Goal: Task Accomplishment & Management: Complete application form

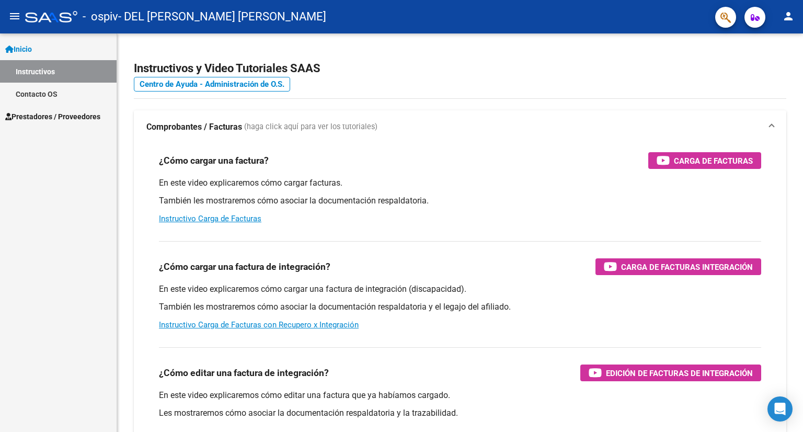
click at [65, 116] on span "Prestadores / Proveedores" at bounding box center [52, 117] width 95 height 12
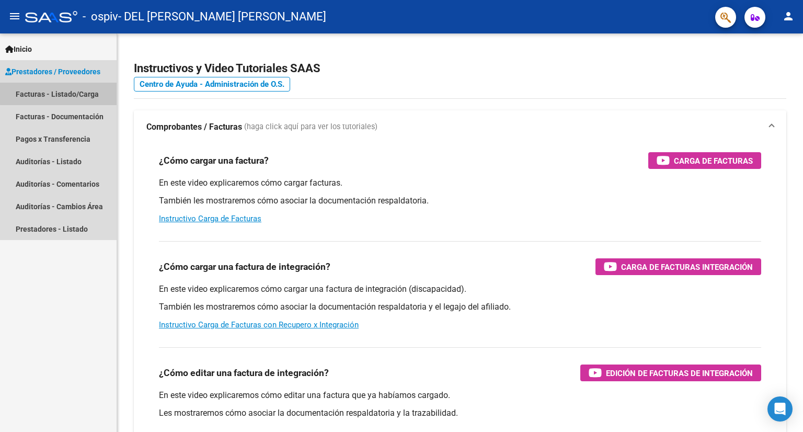
click at [78, 92] on link "Facturas - Listado/Carga" at bounding box center [58, 94] width 117 height 22
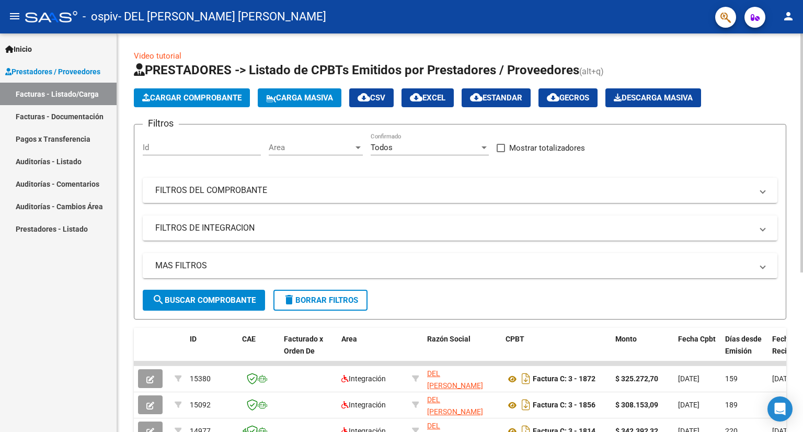
click at [203, 96] on span "Cargar Comprobante" at bounding box center [191, 97] width 99 height 9
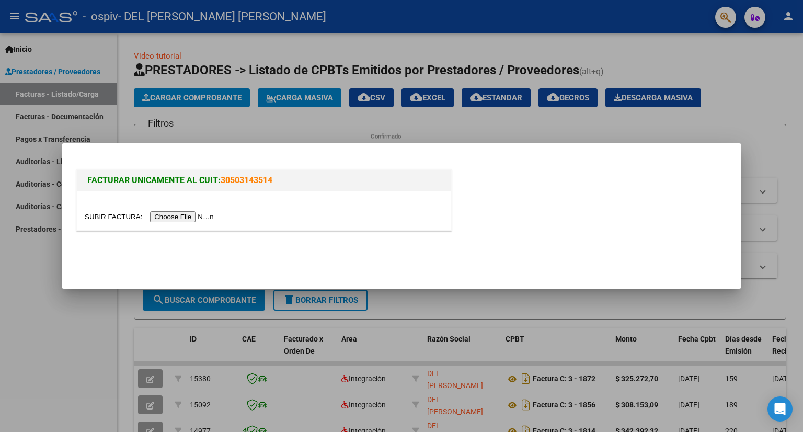
click at [197, 216] on input "file" at bounding box center [151, 216] width 132 height 11
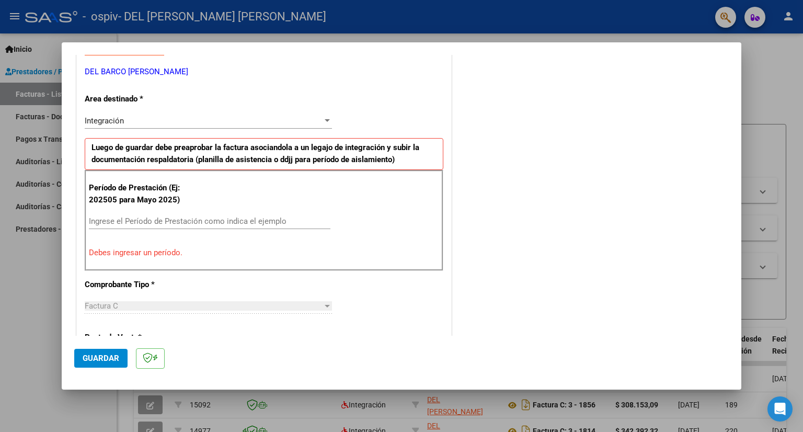
scroll to position [209, 0]
click at [195, 222] on input "Ingrese el Período de Prestación como indica el ejemplo" at bounding box center [210, 220] width 242 height 9
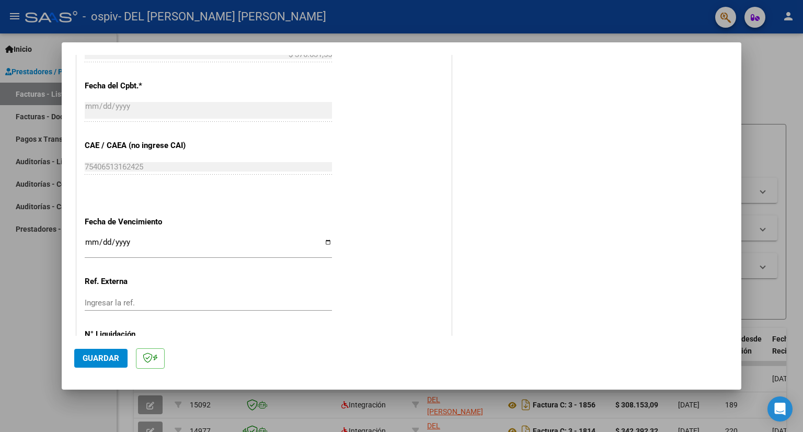
scroll to position [638, 0]
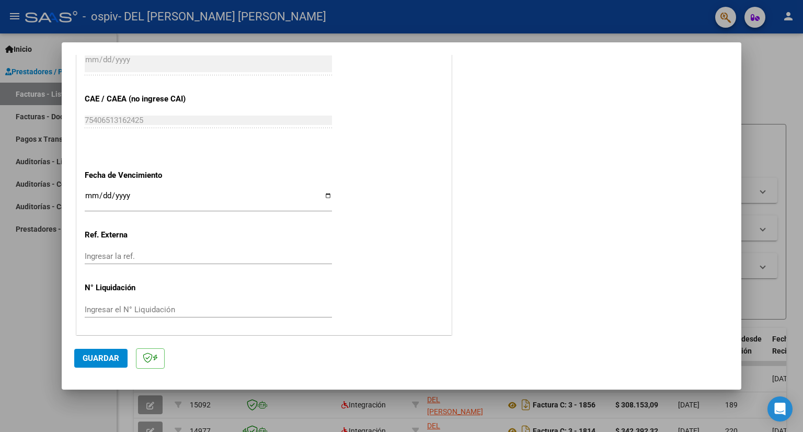
type input "202509"
click at [324, 197] on input "Ingresar la fecha" at bounding box center [208, 199] width 247 height 17
type input "[DATE]"
click at [102, 354] on span "Guardar" at bounding box center [101, 357] width 37 height 9
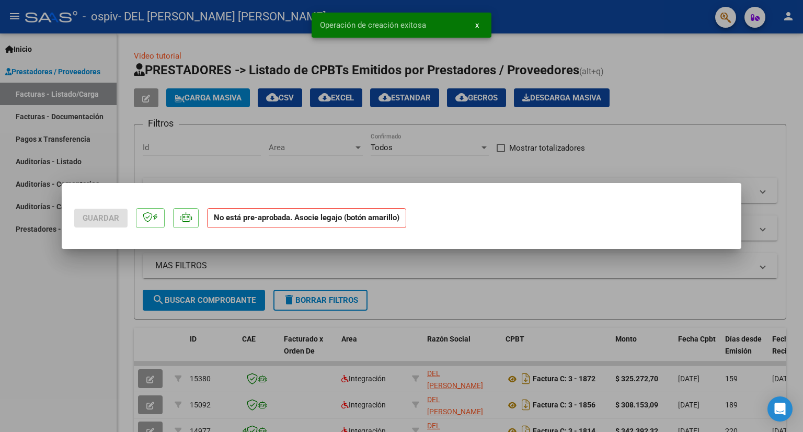
scroll to position [0, 0]
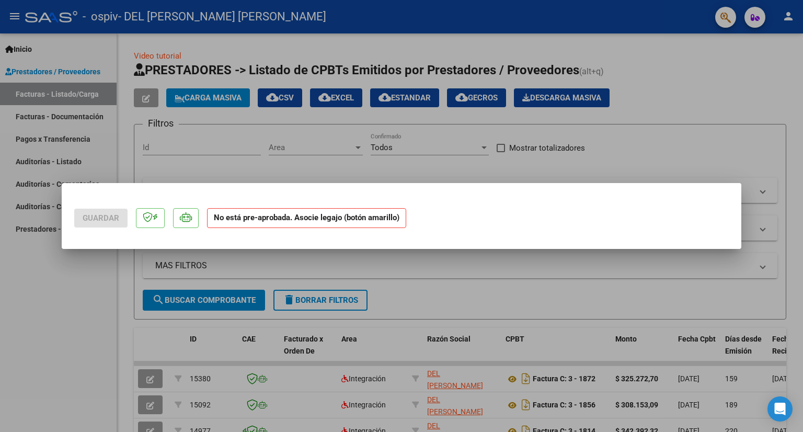
click at [712, 121] on div at bounding box center [401, 216] width 803 height 432
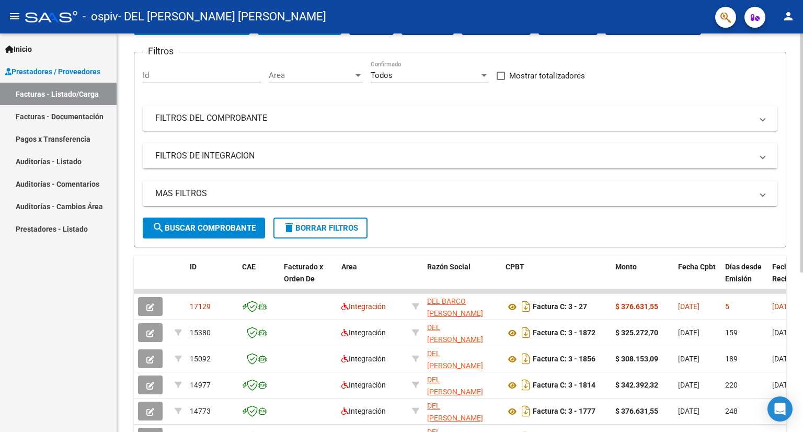
scroll to position [105, 0]
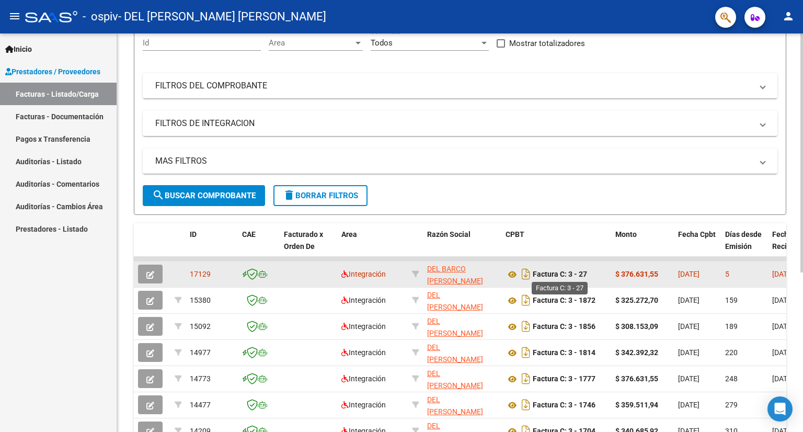
click at [572, 275] on strong "Factura C: 3 - 27" at bounding box center [560, 274] width 54 height 8
click at [139, 268] on button "button" at bounding box center [150, 274] width 25 height 19
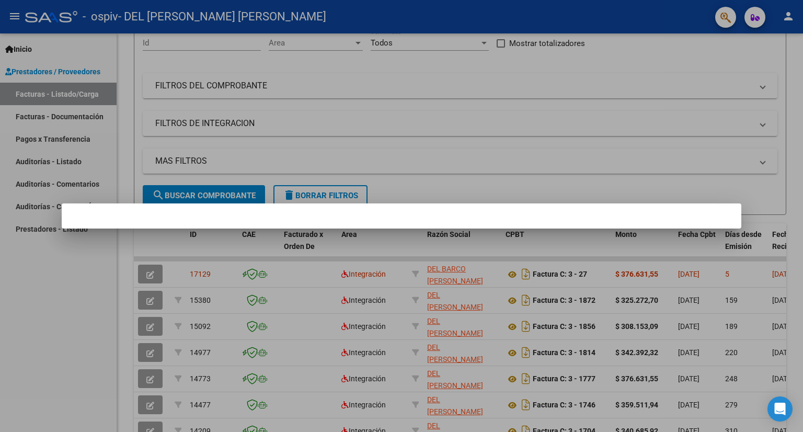
click at [657, 140] on div at bounding box center [401, 216] width 803 height 432
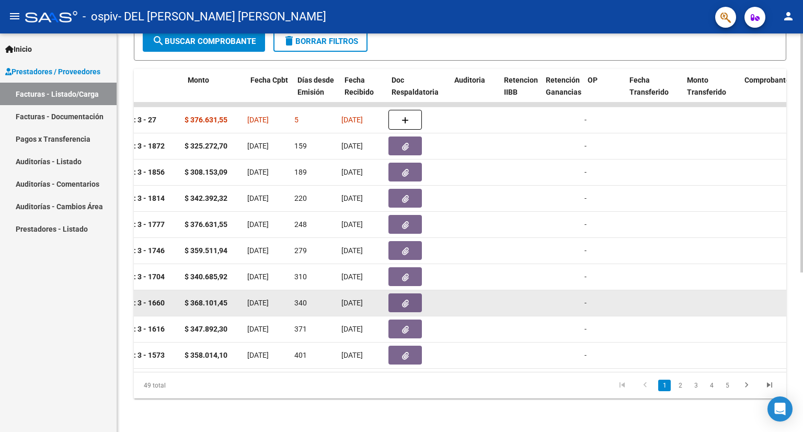
scroll to position [0, 428]
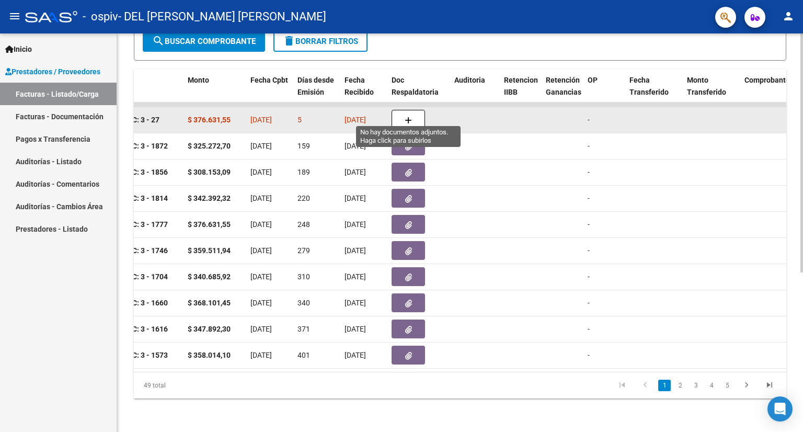
click at [405, 117] on icon "button" at bounding box center [408, 121] width 7 height 8
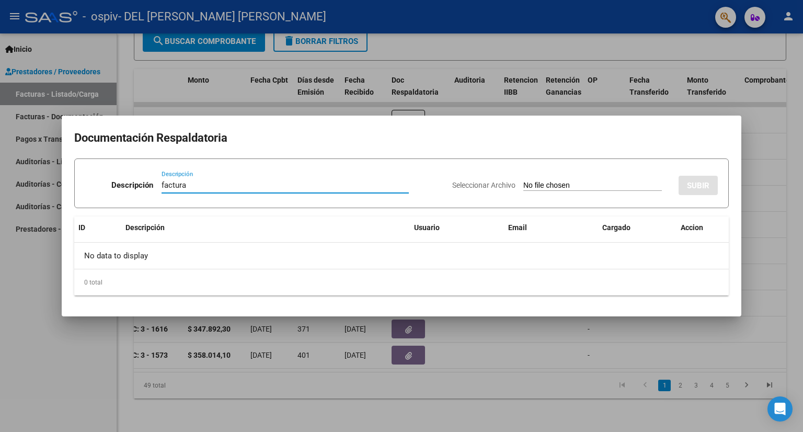
type input "factura"
click at [612, 183] on input "Seleccionar Archivo" at bounding box center [592, 186] width 139 height 10
type input "C:\fakepath\27437194926_011_00003_00000027.pdf"
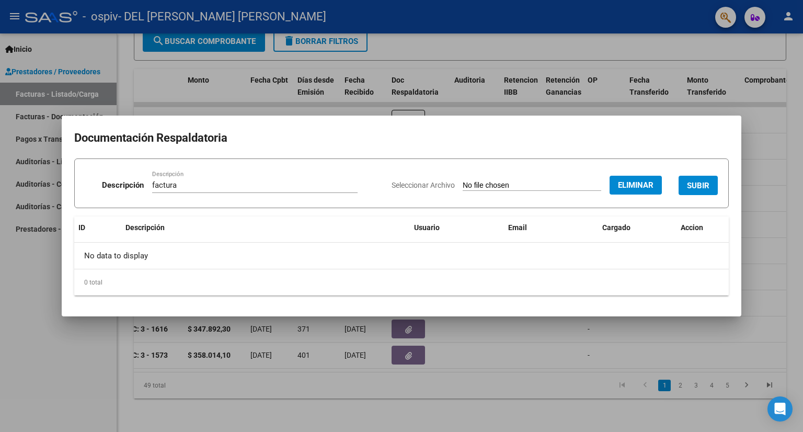
click at [698, 186] on span "SUBIR" at bounding box center [698, 185] width 22 height 9
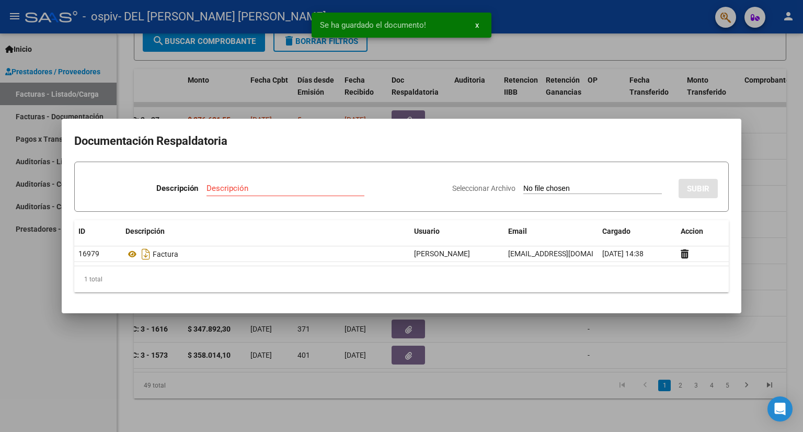
click at [272, 187] on input "Descripción" at bounding box center [286, 188] width 158 height 9
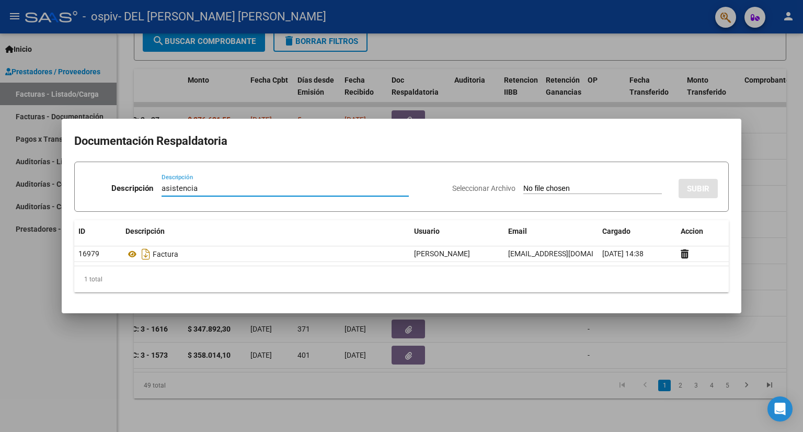
type input "asistencia"
click at [568, 182] on div "Seleccionar Archivo SUBIR" at bounding box center [585, 186] width 266 height 32
click at [568, 190] on input "Seleccionar Archivo" at bounding box center [592, 189] width 139 height 10
type input "C:\fakepath\SCHNEIDER ASISTENCIA SEP 25.pdf"
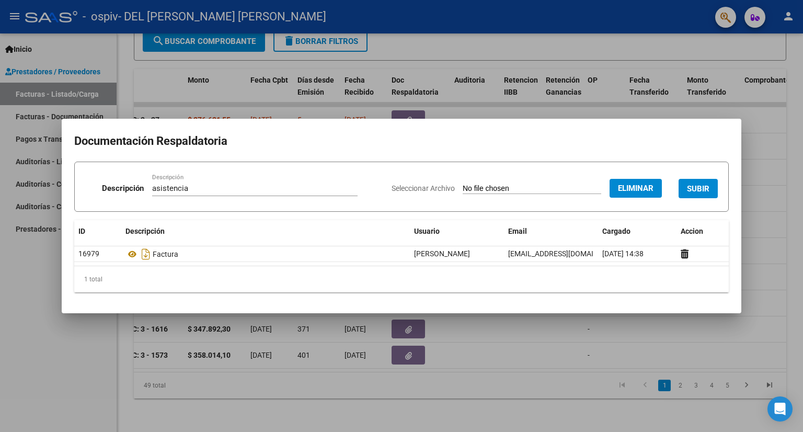
click at [702, 187] on span "SUBIR" at bounding box center [698, 188] width 22 height 9
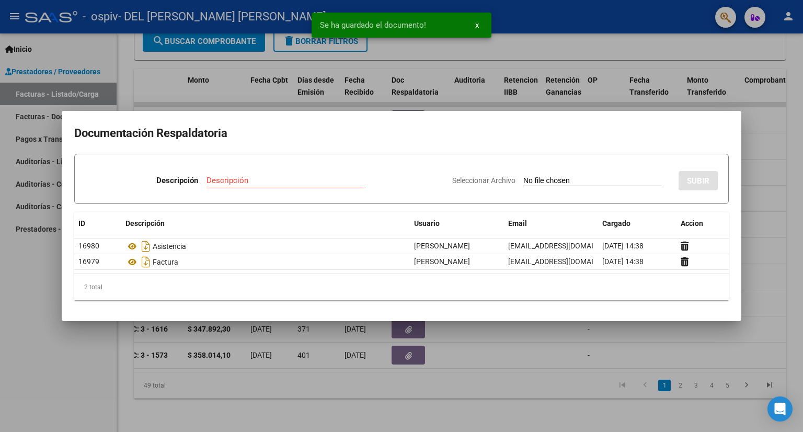
click at [245, 180] on input "Descripción" at bounding box center [286, 180] width 158 height 9
type input "autorizacion"
click at [555, 186] on div "Seleccionar Archivo SUBIR" at bounding box center [585, 179] width 266 height 32
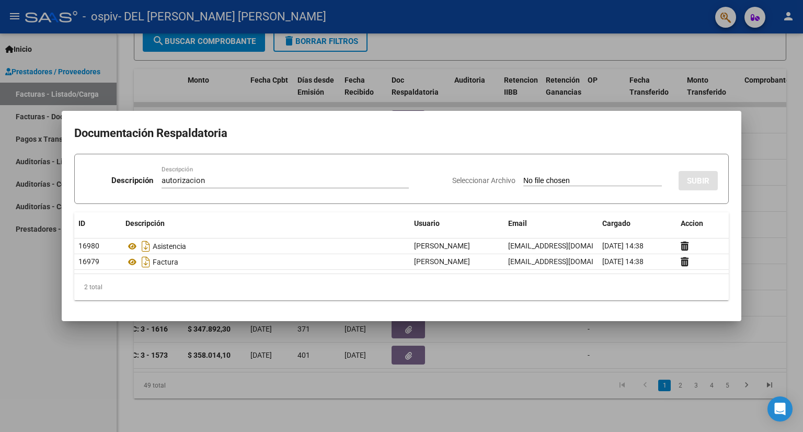
click at [557, 180] on input "Seleccionar Archivo" at bounding box center [592, 181] width 139 height 10
type input "C:\fakepath\SCHNEIDER MAY-DIC.pdf"
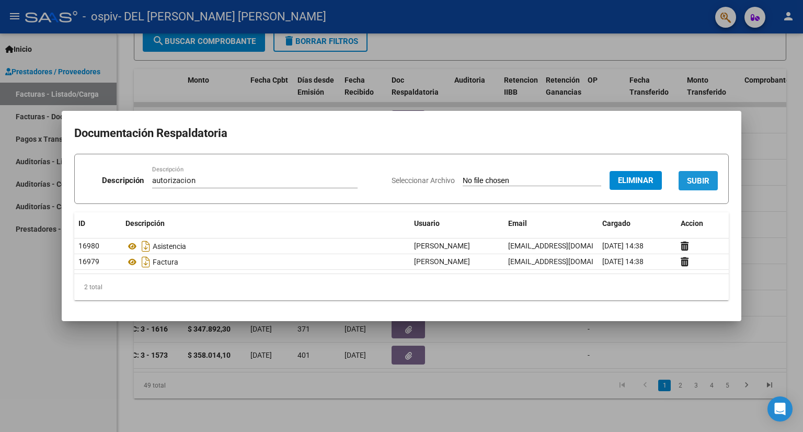
click at [709, 182] on span "SUBIR" at bounding box center [698, 180] width 22 height 9
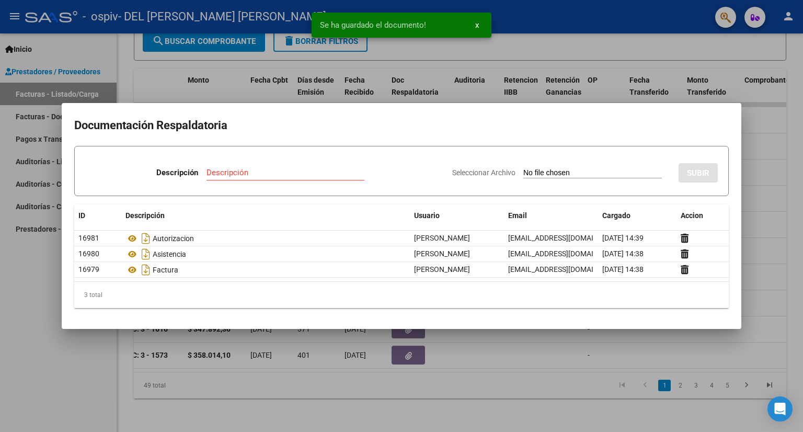
click at [773, 199] on div at bounding box center [401, 216] width 803 height 432
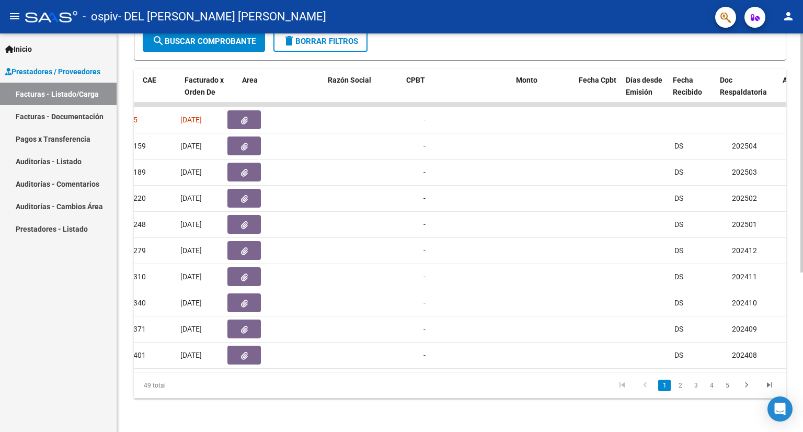
scroll to position [0, 0]
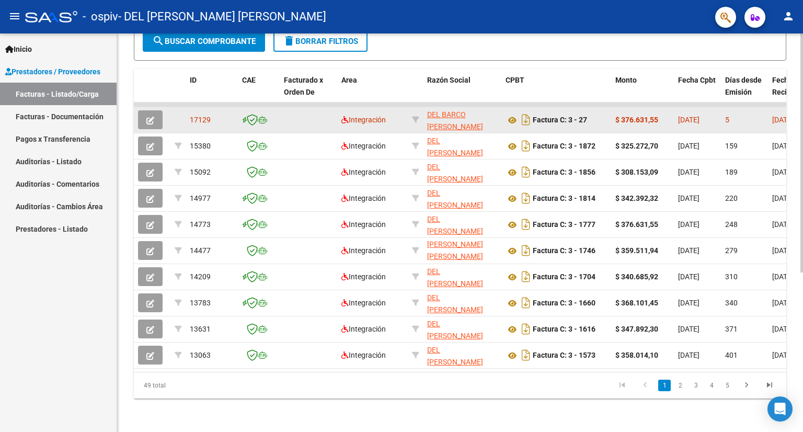
click at [157, 116] on button "button" at bounding box center [150, 119] width 25 height 19
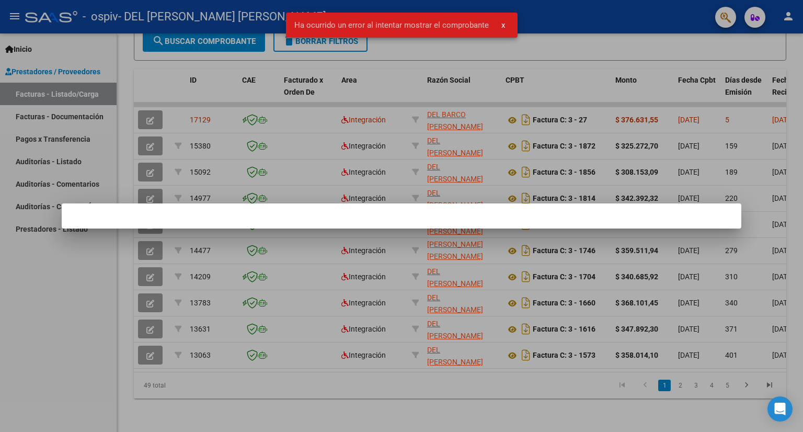
click at [501, 28] on span "x" at bounding box center [503, 24] width 4 height 9
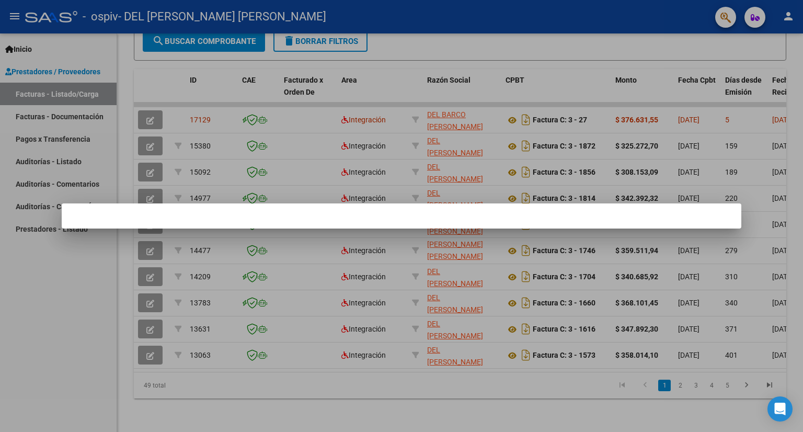
click at [402, 72] on div at bounding box center [401, 216] width 803 height 432
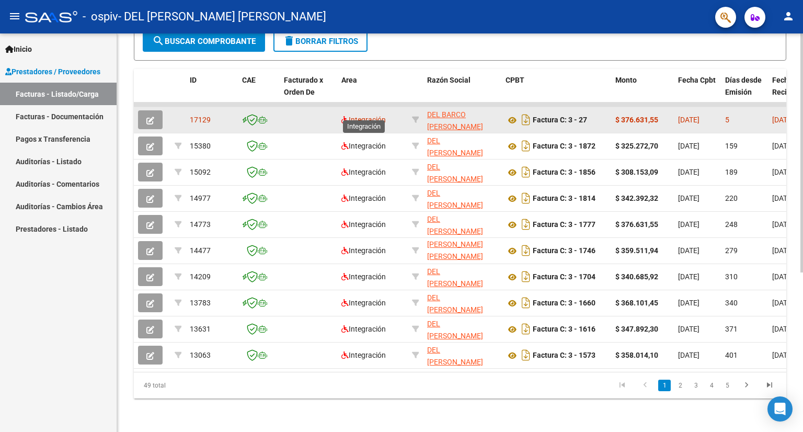
click at [365, 116] on span "Integración" at bounding box center [363, 120] width 44 height 8
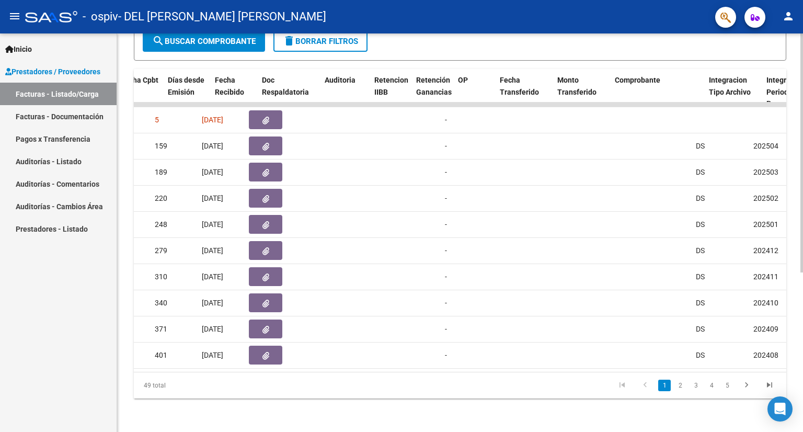
scroll to position [0, 557]
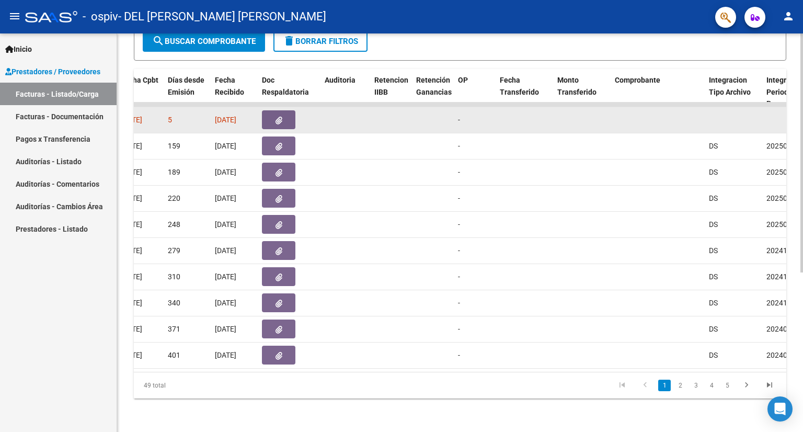
click at [441, 115] on datatable-body-cell at bounding box center [433, 120] width 42 height 26
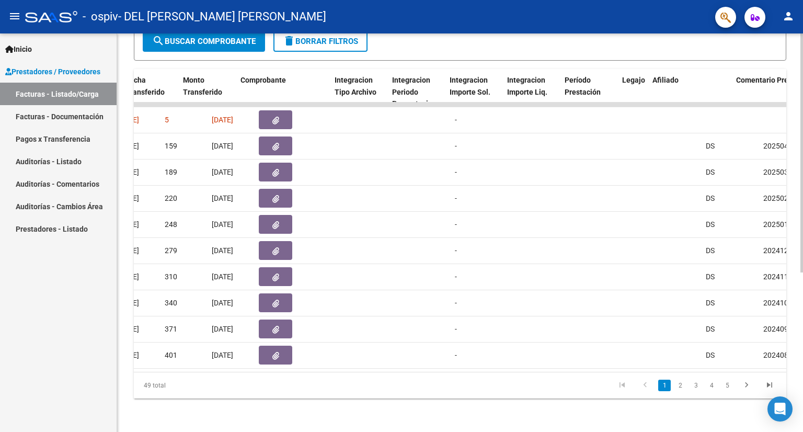
scroll to position [0, 1049]
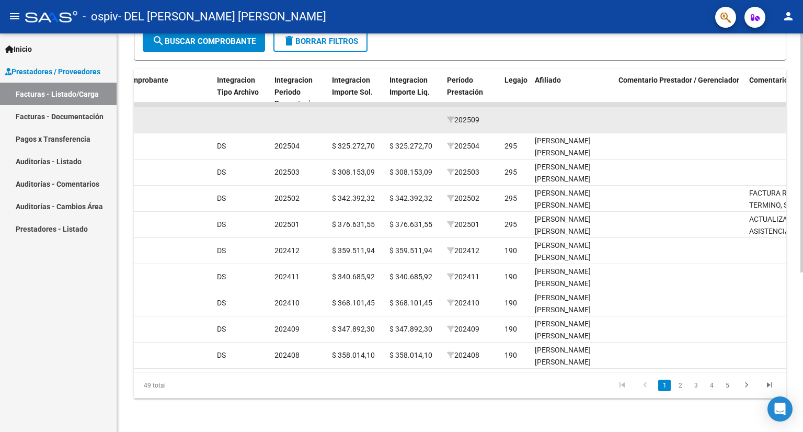
click at [536, 111] on datatable-body-cell at bounding box center [573, 120] width 84 height 26
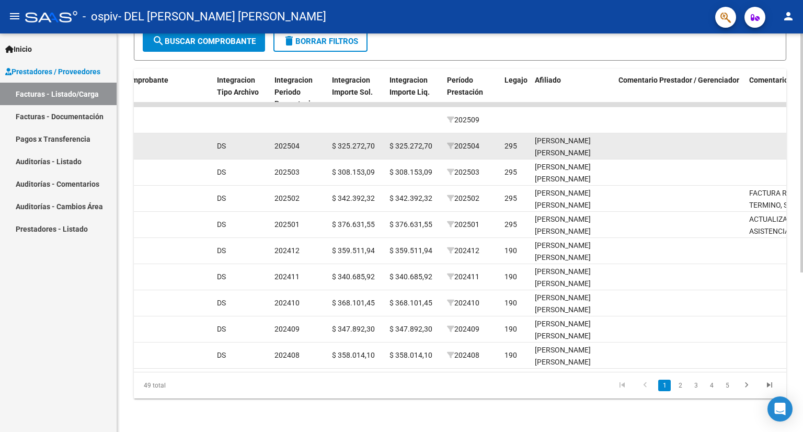
click at [519, 140] on div "295" at bounding box center [516, 146] width 22 height 12
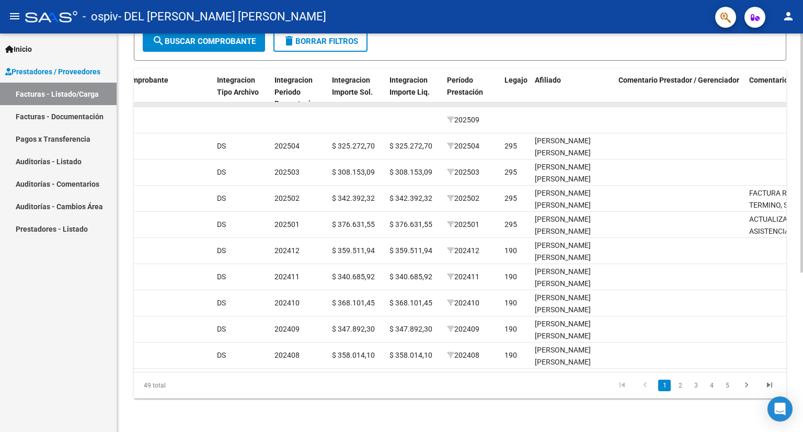
click at [528, 102] on datatable-body-cell at bounding box center [515, 104] width 30 height 4
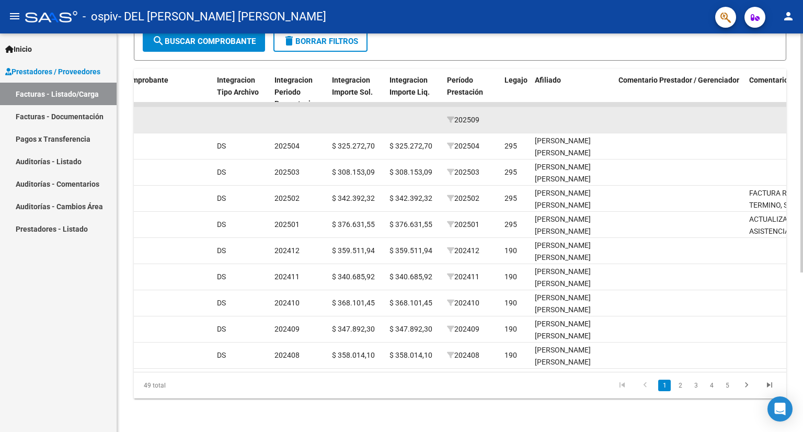
click at [531, 113] on datatable-body-cell at bounding box center [573, 120] width 84 height 26
click at [532, 113] on datatable-body-cell at bounding box center [573, 120] width 84 height 26
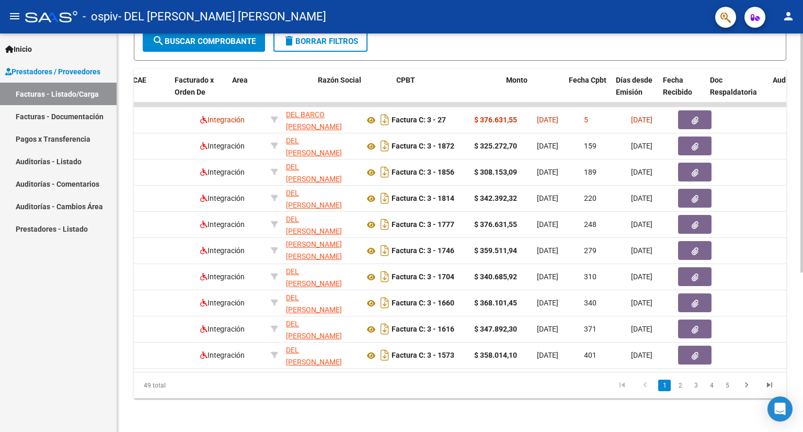
scroll to position [0, 0]
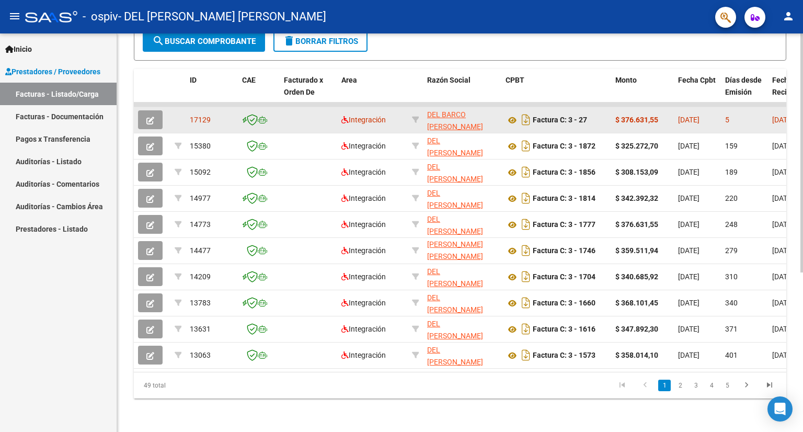
click at [159, 115] on button "button" at bounding box center [150, 119] width 25 height 19
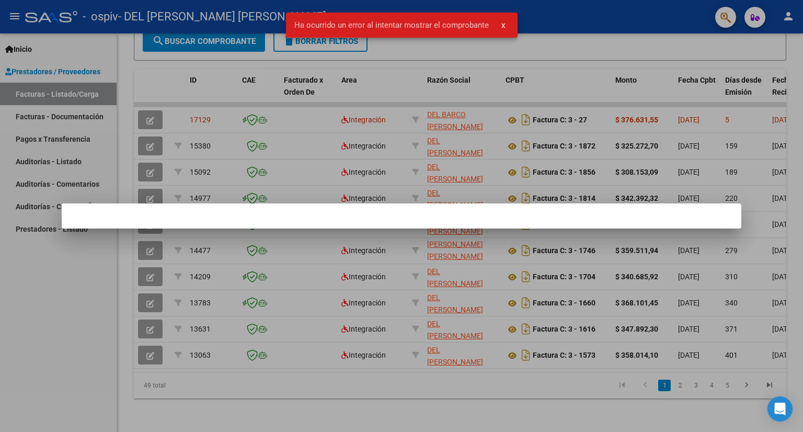
click at [506, 27] on button "x" at bounding box center [503, 25] width 20 height 19
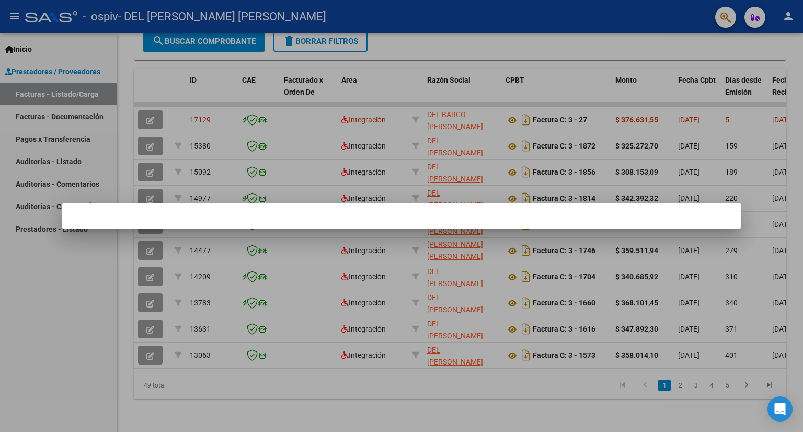
click at [454, 43] on div at bounding box center [401, 216] width 803 height 432
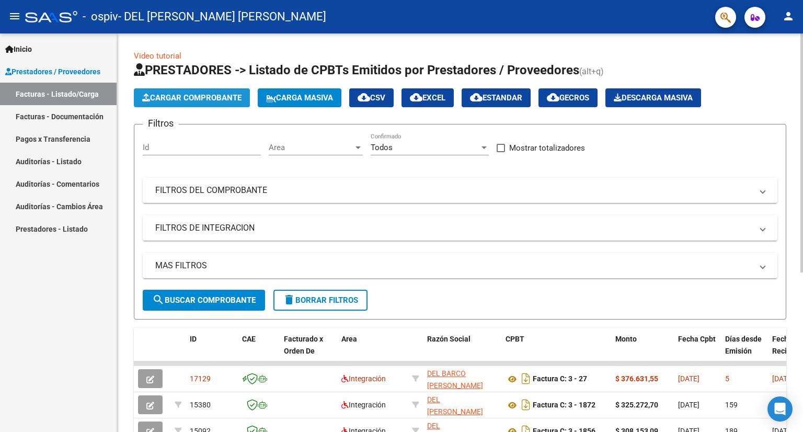
click at [196, 97] on span "Cargar Comprobante" at bounding box center [191, 97] width 99 height 9
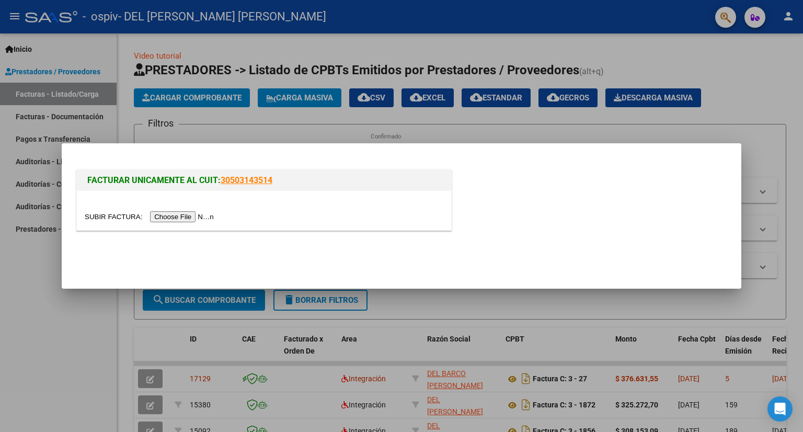
click at [187, 216] on input "file" at bounding box center [151, 216] width 132 height 11
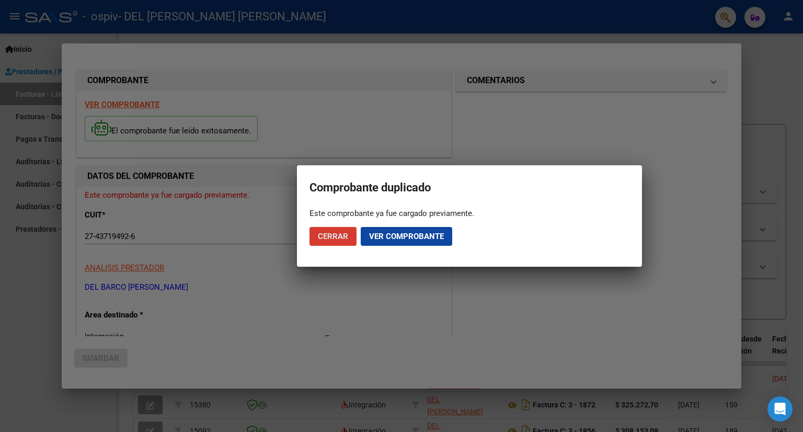
click at [401, 236] on span "Ver comprobante" at bounding box center [406, 236] width 75 height 9
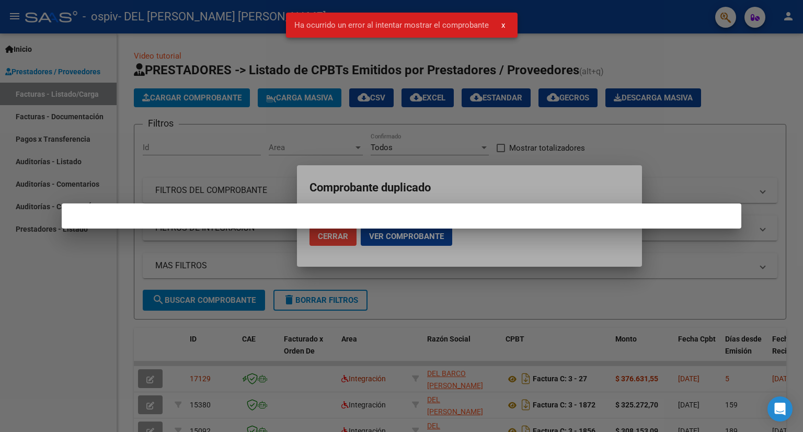
click at [763, 150] on div at bounding box center [401, 216] width 803 height 432
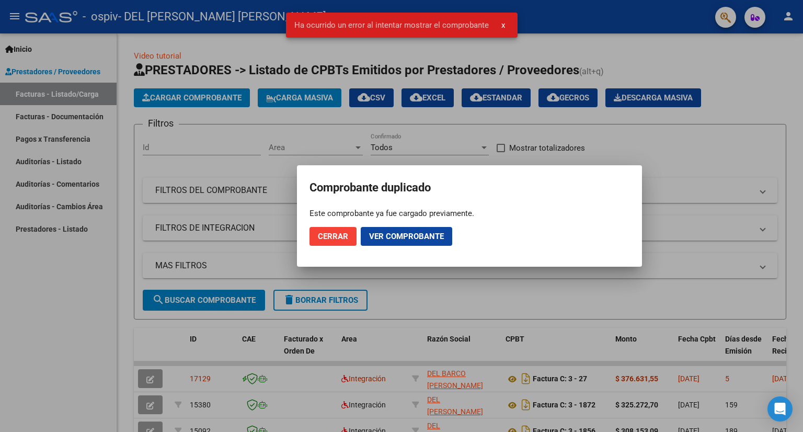
click at [410, 235] on span "Ver comprobante" at bounding box center [406, 236] width 75 height 9
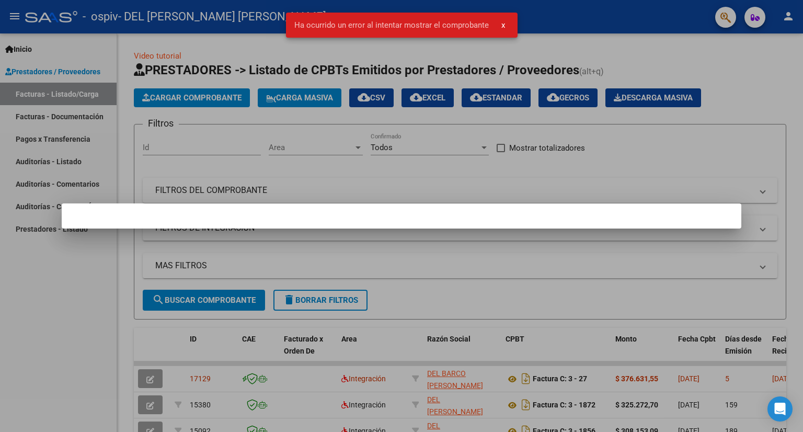
click at [503, 26] on span "x" at bounding box center [503, 24] width 4 height 9
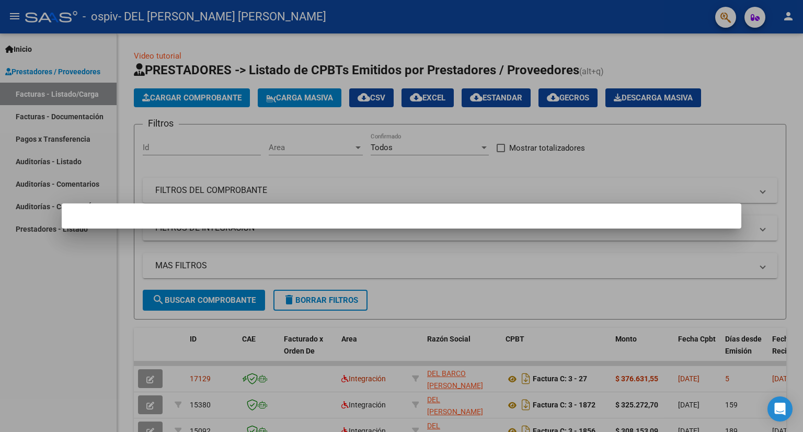
click at [775, 123] on div at bounding box center [401, 216] width 803 height 432
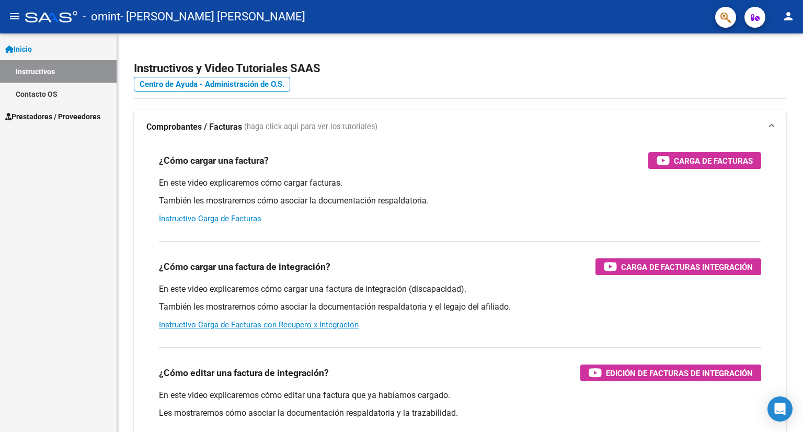
click at [67, 113] on span "Prestadores / Proveedores" at bounding box center [52, 117] width 95 height 12
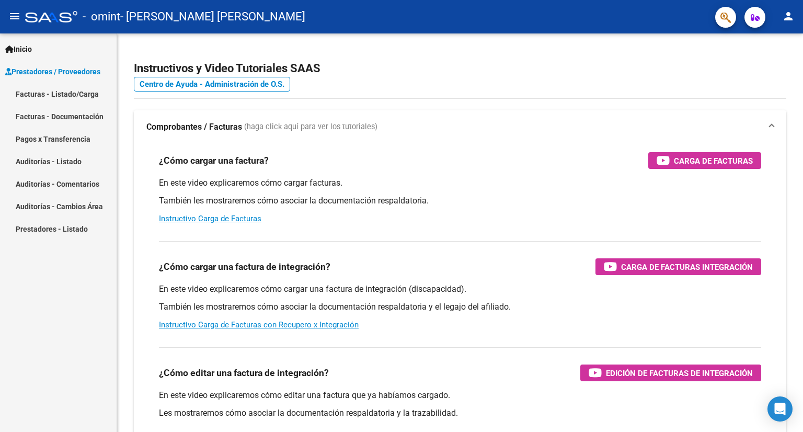
click at [71, 97] on link "Facturas - Listado/Carga" at bounding box center [58, 94] width 117 height 22
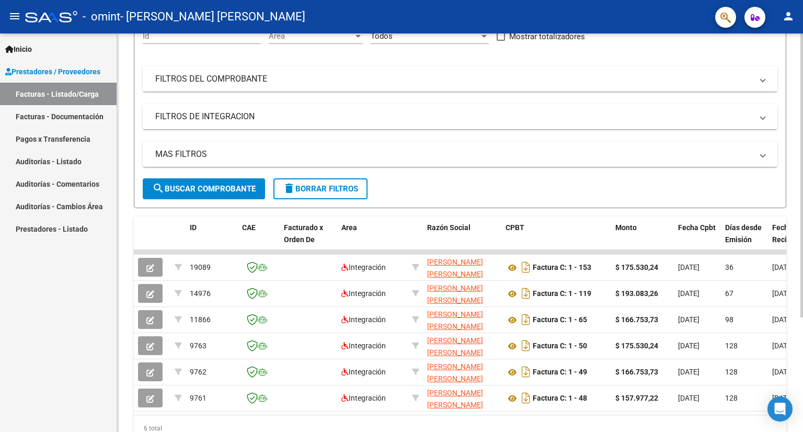
scroll to position [52, 0]
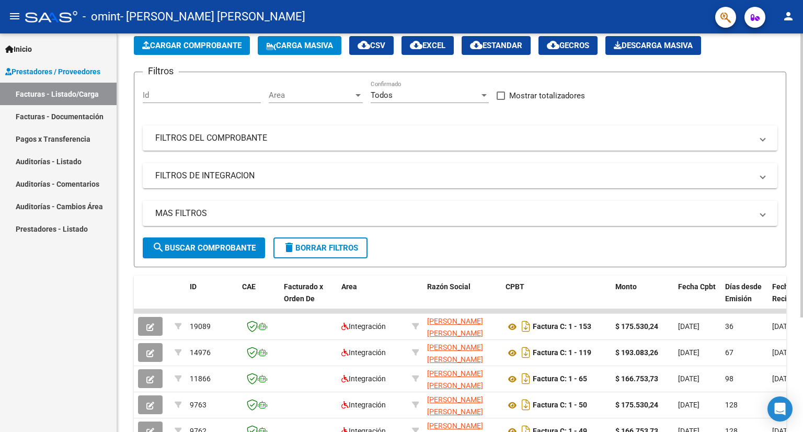
click at [201, 48] on span "Cargar Comprobante" at bounding box center [191, 45] width 99 height 9
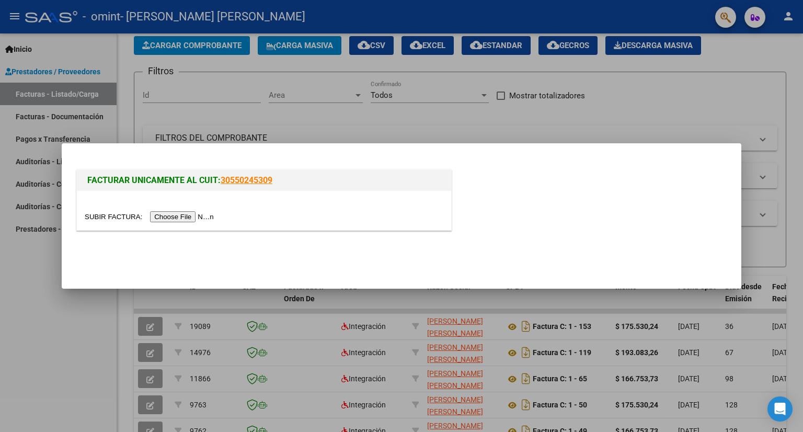
click at [206, 214] on input "file" at bounding box center [151, 216] width 132 height 11
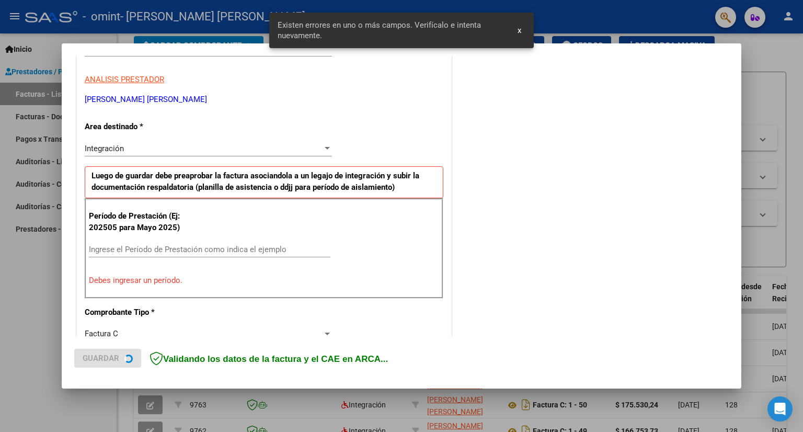
scroll to position [203, 0]
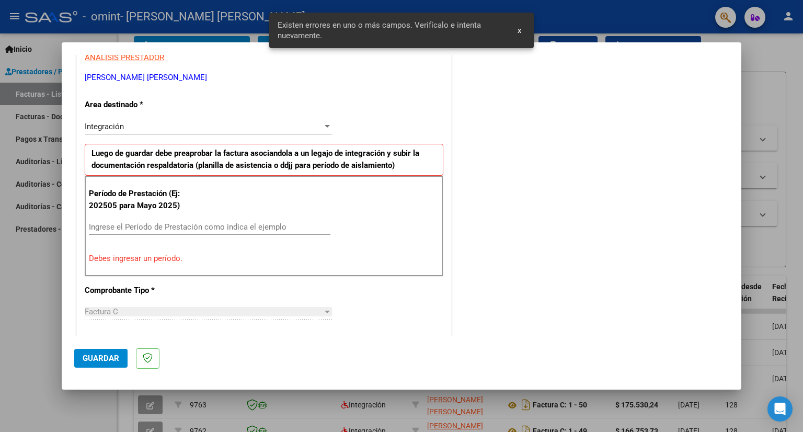
click at [140, 231] on div "Ingrese el Período de Prestación como indica el ejemplo" at bounding box center [210, 227] width 242 height 16
click at [140, 228] on input "Ingrese el Período de Prestación como indica el ejemplo" at bounding box center [210, 226] width 242 height 9
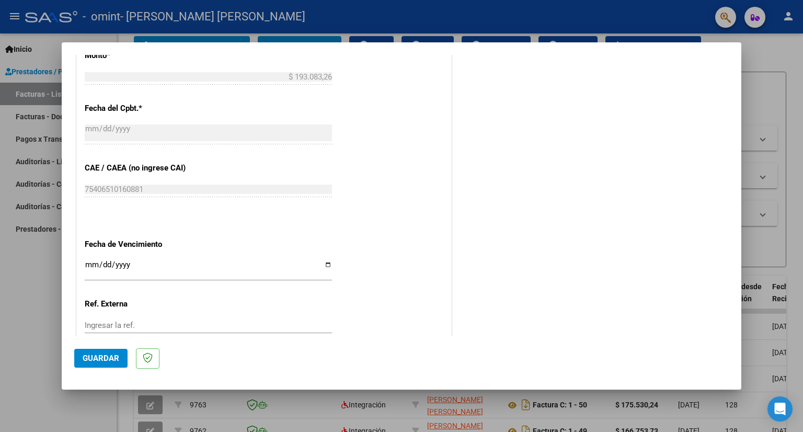
scroll to position [638, 0]
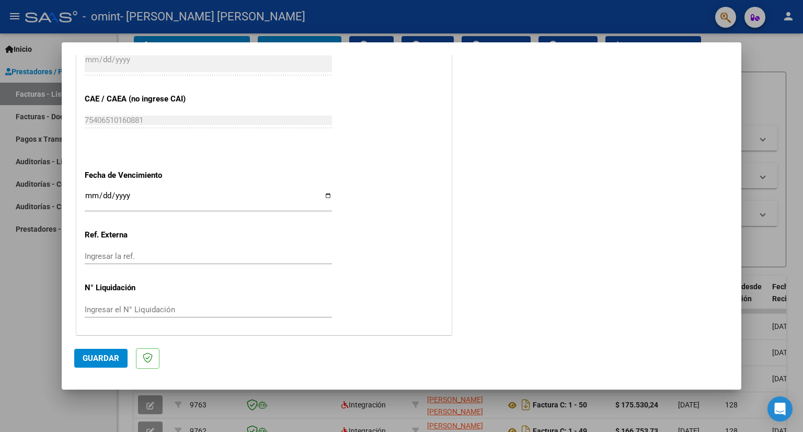
type input "202509"
click at [327, 195] on input "Ingresar la fecha" at bounding box center [208, 199] width 247 height 17
type input "[DATE]"
click at [95, 357] on span "Guardar" at bounding box center [101, 357] width 37 height 9
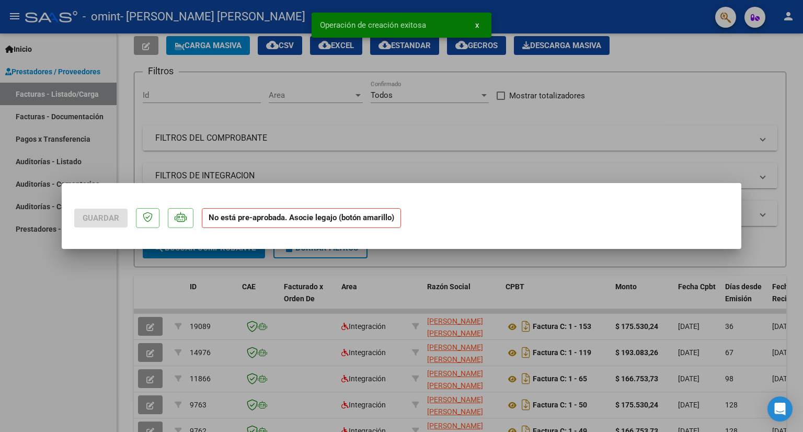
scroll to position [0, 0]
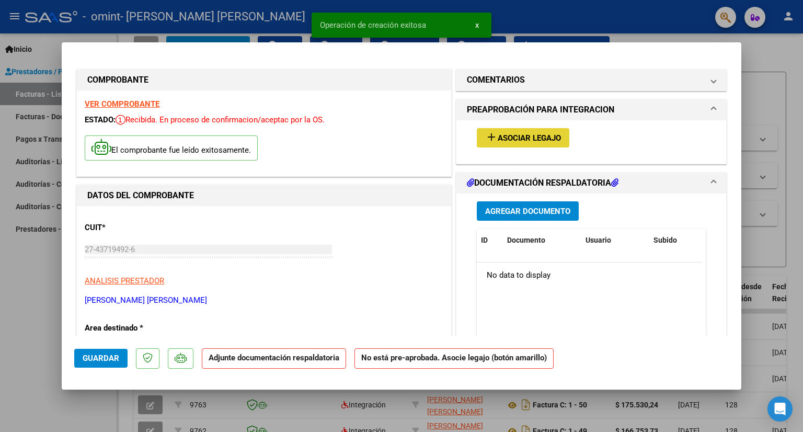
click at [520, 140] on span "Asociar Legajo" at bounding box center [529, 137] width 63 height 9
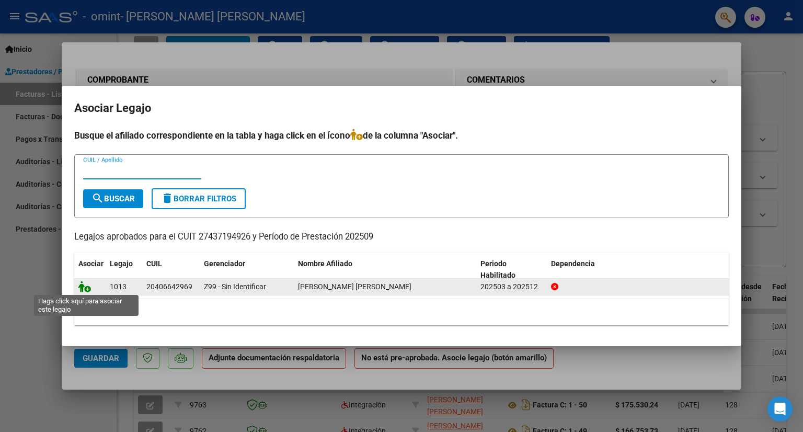
click at [85, 287] on icon at bounding box center [84, 287] width 13 height 12
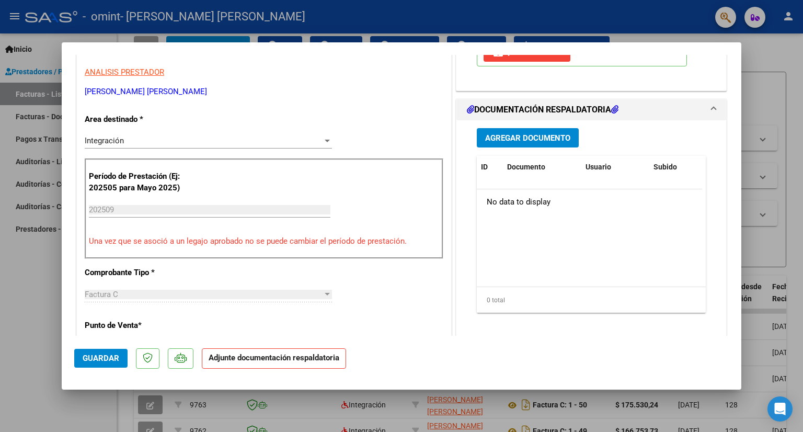
scroll to position [209, 0]
click at [529, 135] on span "Agregar Documento" at bounding box center [527, 137] width 85 height 9
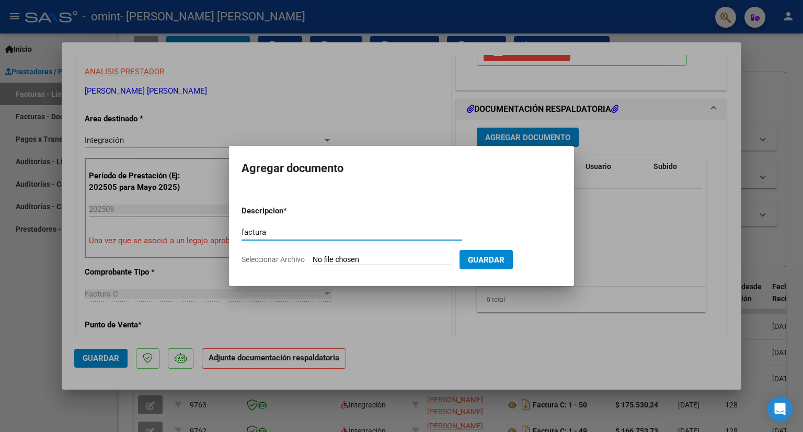
type input "factura"
click at [379, 261] on input "Seleccionar Archivo" at bounding box center [382, 260] width 139 height 10
type input "C:\fakepath\27437194926_011_00003_00000012.pdf"
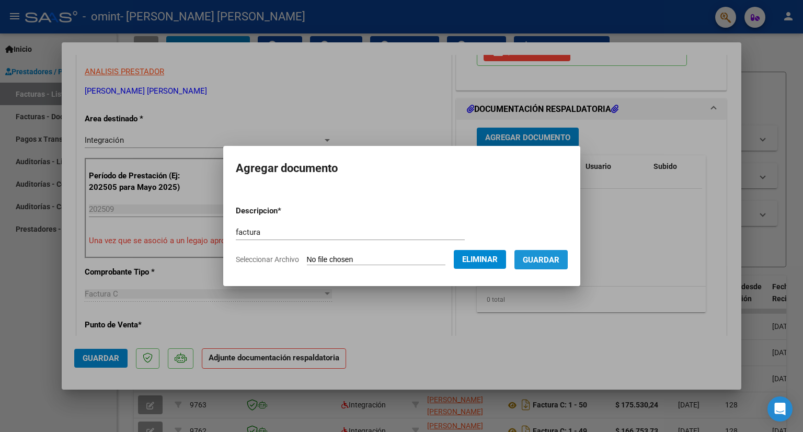
click at [554, 254] on button "Guardar" at bounding box center [541, 259] width 53 height 19
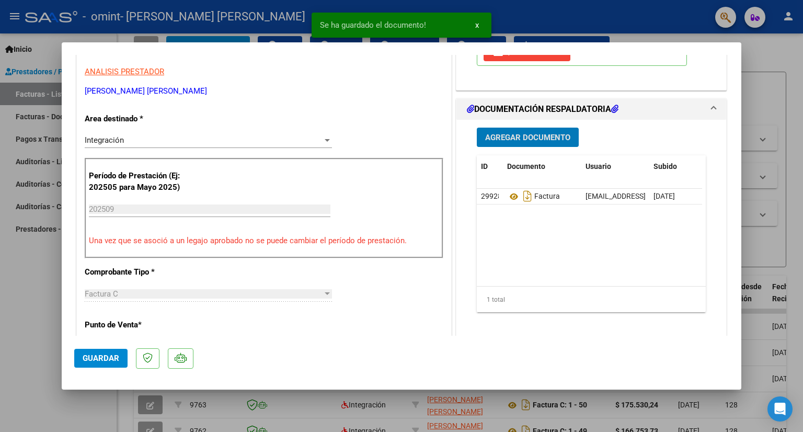
click at [536, 130] on button "Agregar Documento" at bounding box center [528, 137] width 102 height 19
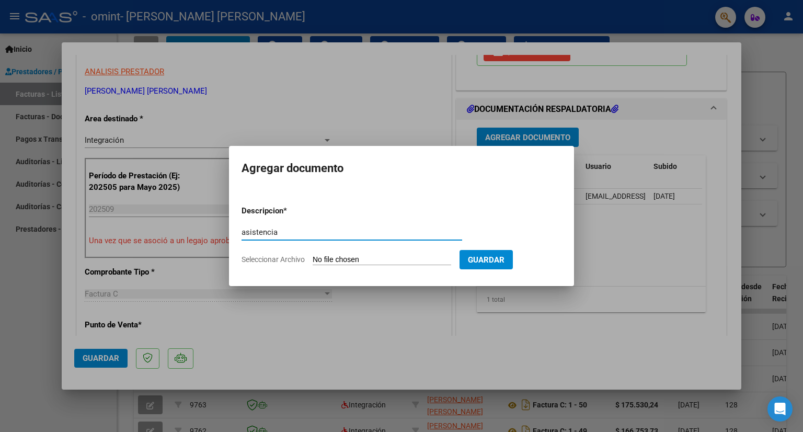
type input "asistencia"
click at [389, 260] on input "Seleccionar Archivo" at bounding box center [382, 260] width 139 height 10
type input "C:\fakepath\[PERSON_NAME] ASISTENCIA [DATE].pdf"
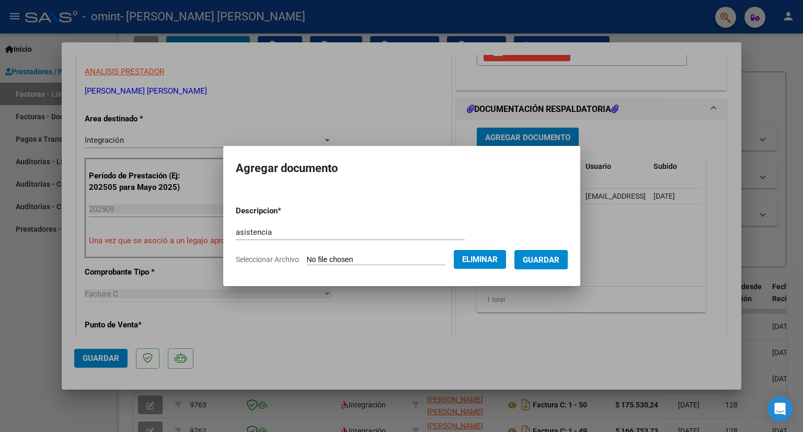
click at [545, 260] on span "Guardar" at bounding box center [541, 259] width 37 height 9
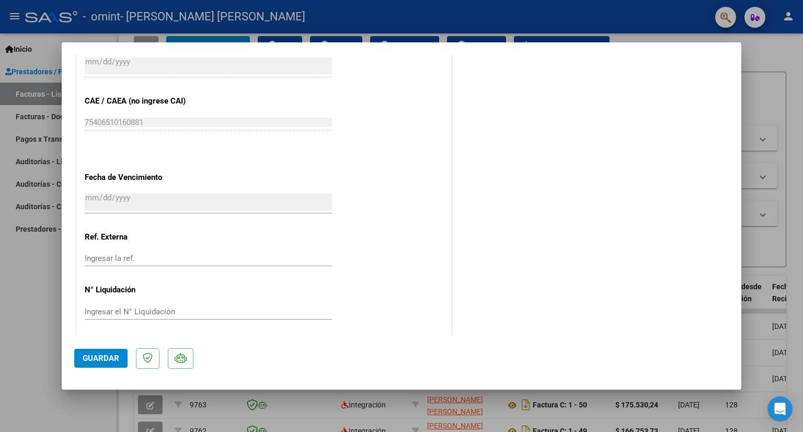
scroll to position [654, 0]
click at [102, 358] on span "Guardar" at bounding box center [101, 357] width 37 height 9
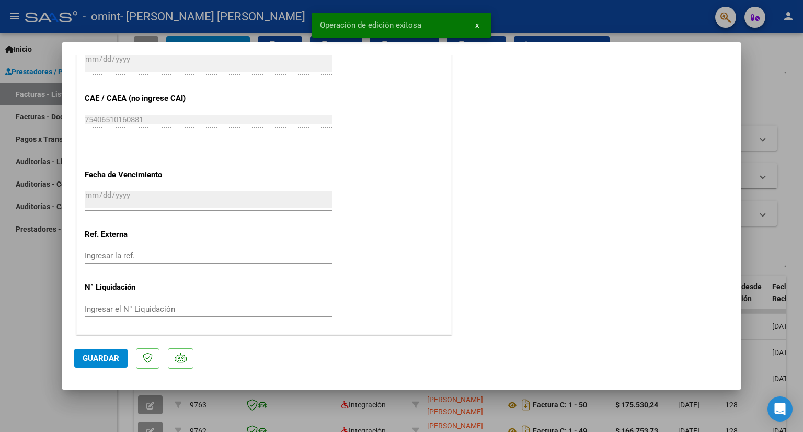
click at [615, 20] on div at bounding box center [401, 216] width 803 height 432
type input "$ 0,00"
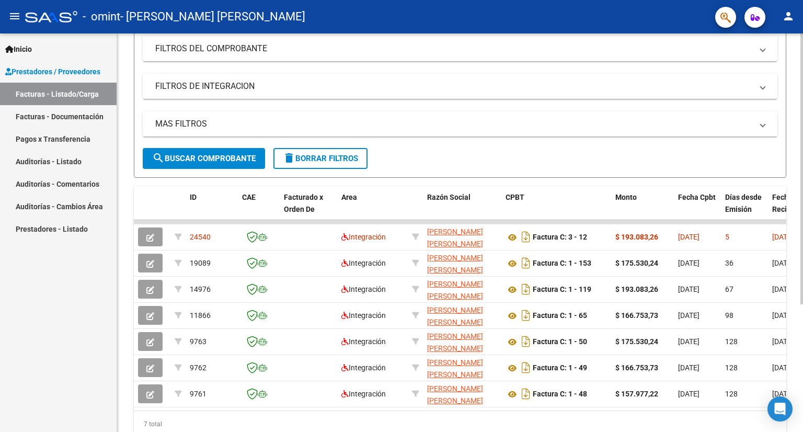
scroll to position [0, 0]
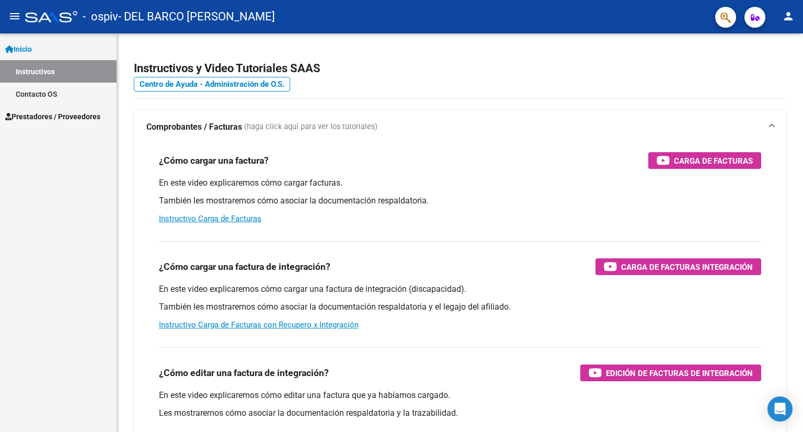
click at [65, 116] on span "Prestadores / Proveedores" at bounding box center [52, 117] width 95 height 12
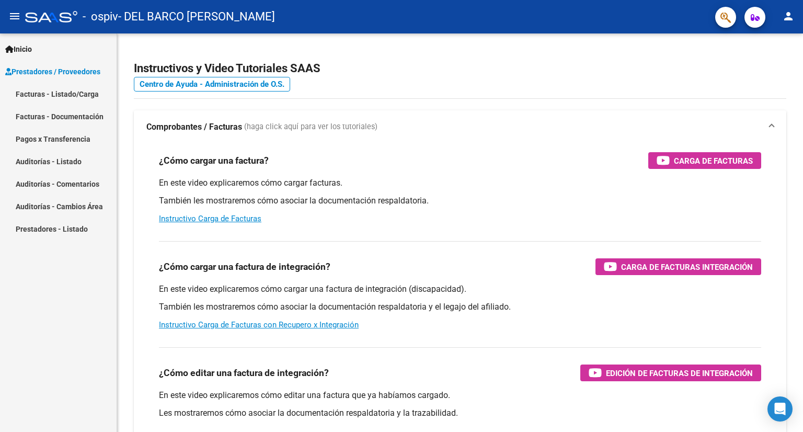
click at [79, 92] on link "Facturas - Listado/Carga" at bounding box center [58, 94] width 117 height 22
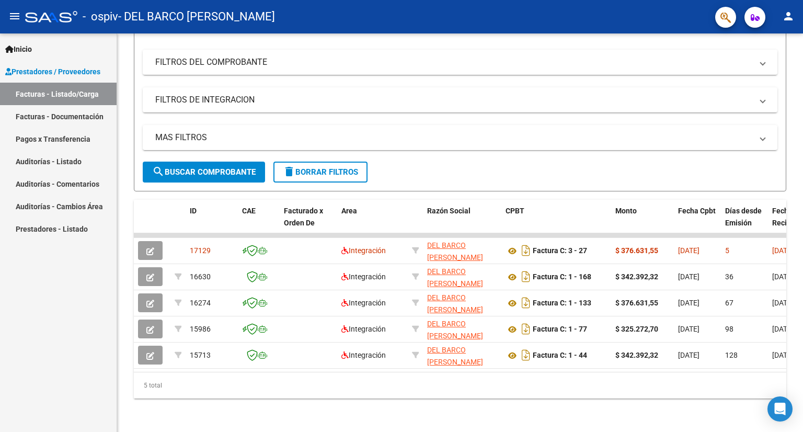
click at [786, 19] on mat-icon "person" at bounding box center [788, 16] width 13 height 13
click at [774, 72] on button "exit_to_app Salir" at bounding box center [767, 68] width 64 height 25
